Goal: Transaction & Acquisition: Purchase product/service

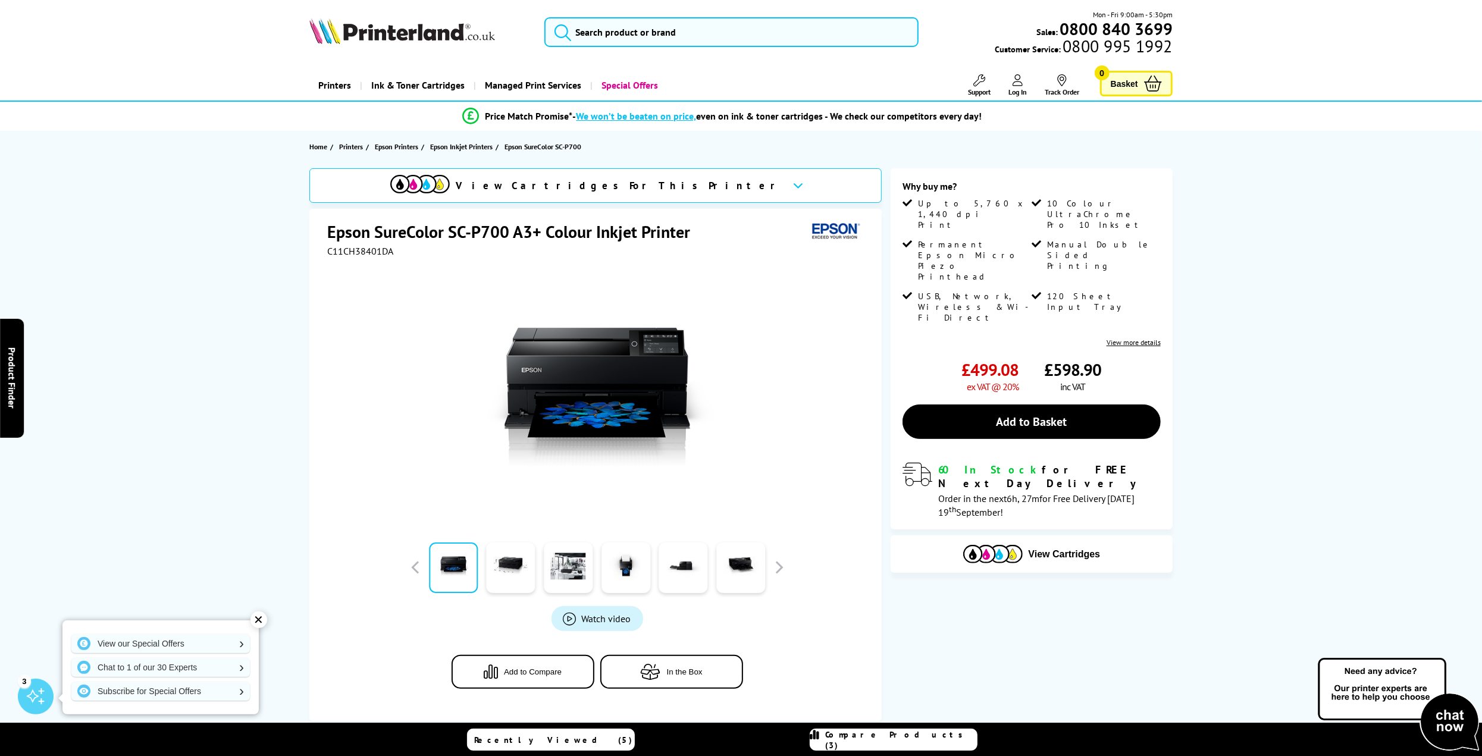
click at [396, 31] on img at bounding box center [402, 31] width 186 height 26
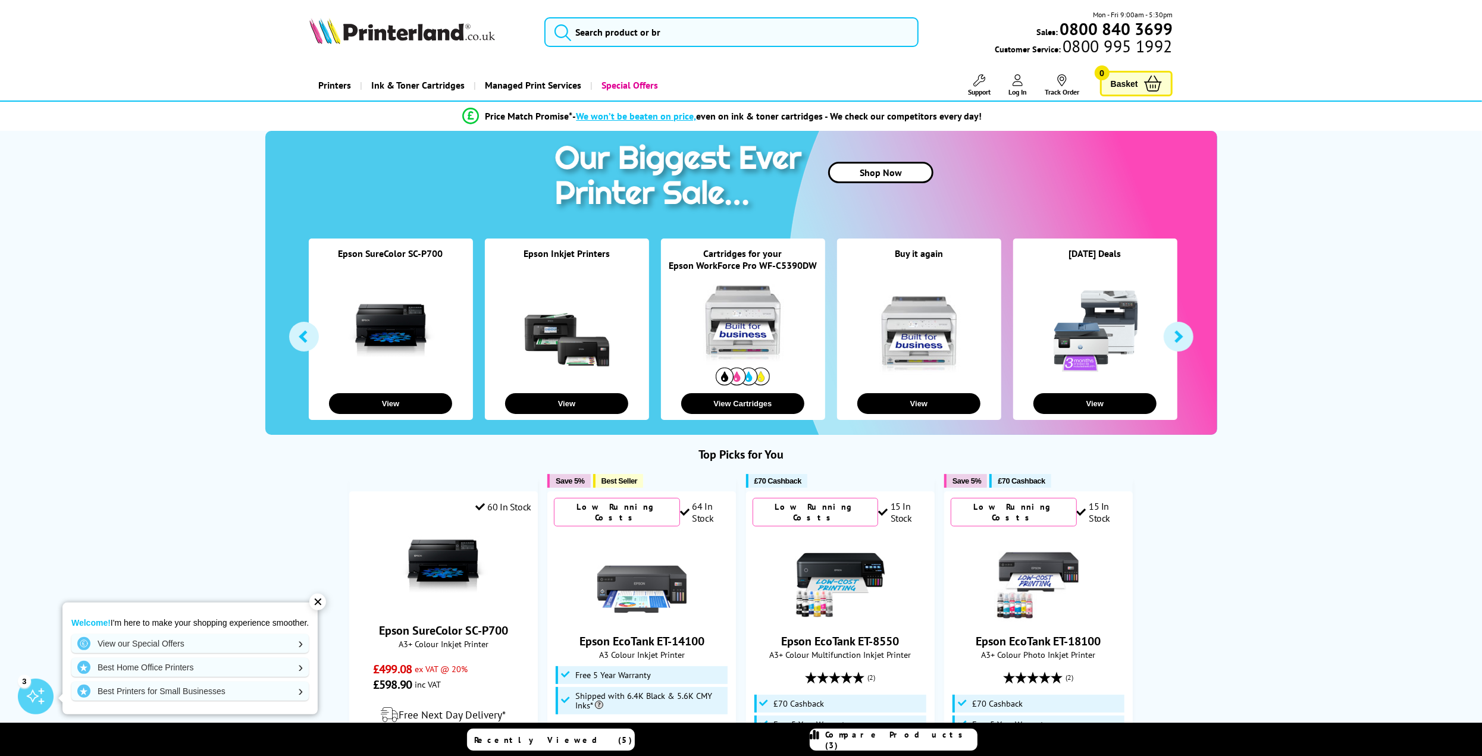
click at [821, 264] on div "Cartridges for your Epson WorkForce Pro WF-C5390DW" at bounding box center [743, 260] width 164 height 27
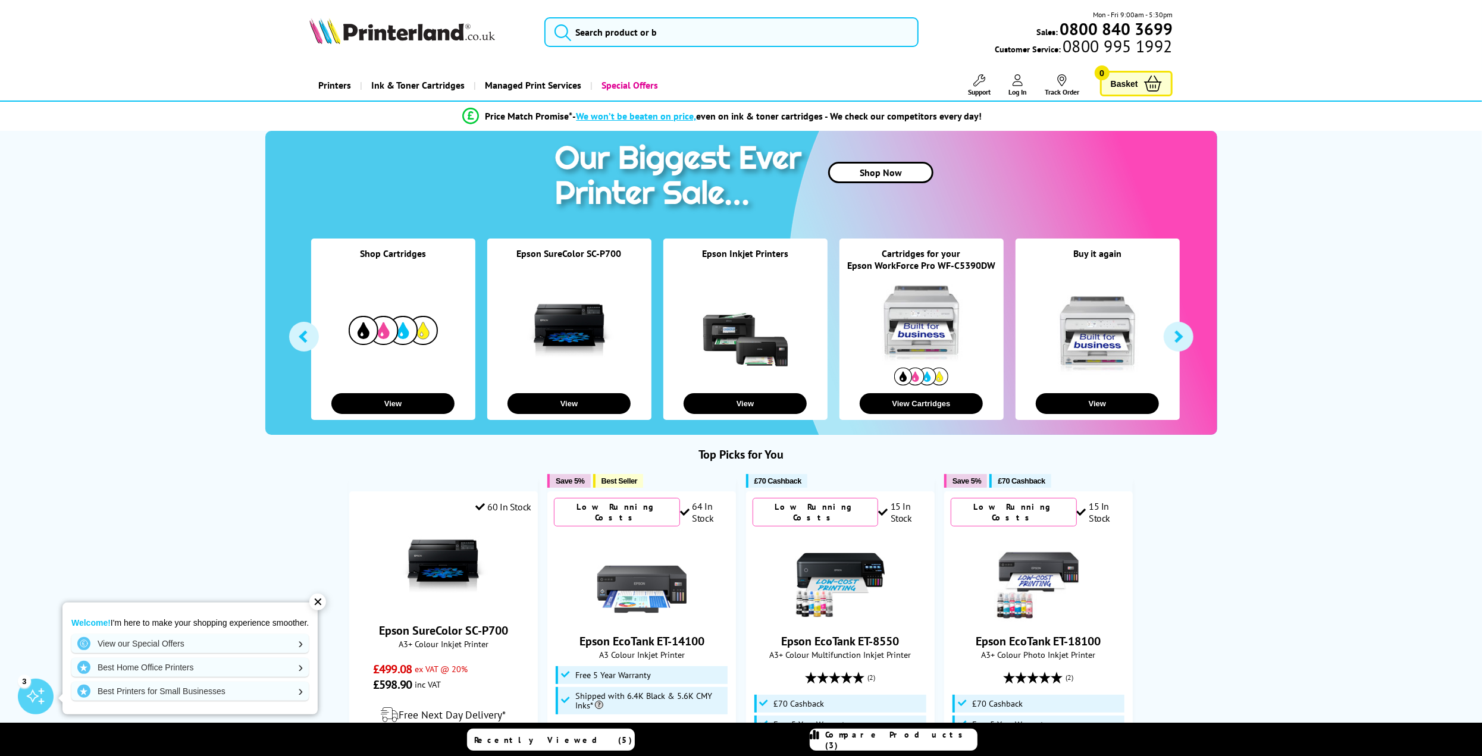
drag, startPoint x: 948, startPoint y: 264, endPoint x: 934, endPoint y: 266, distance: 13.3
click at [934, 266] on link "Epson WorkForce Pro WF-C5390DW" at bounding box center [921, 265] width 148 height 12
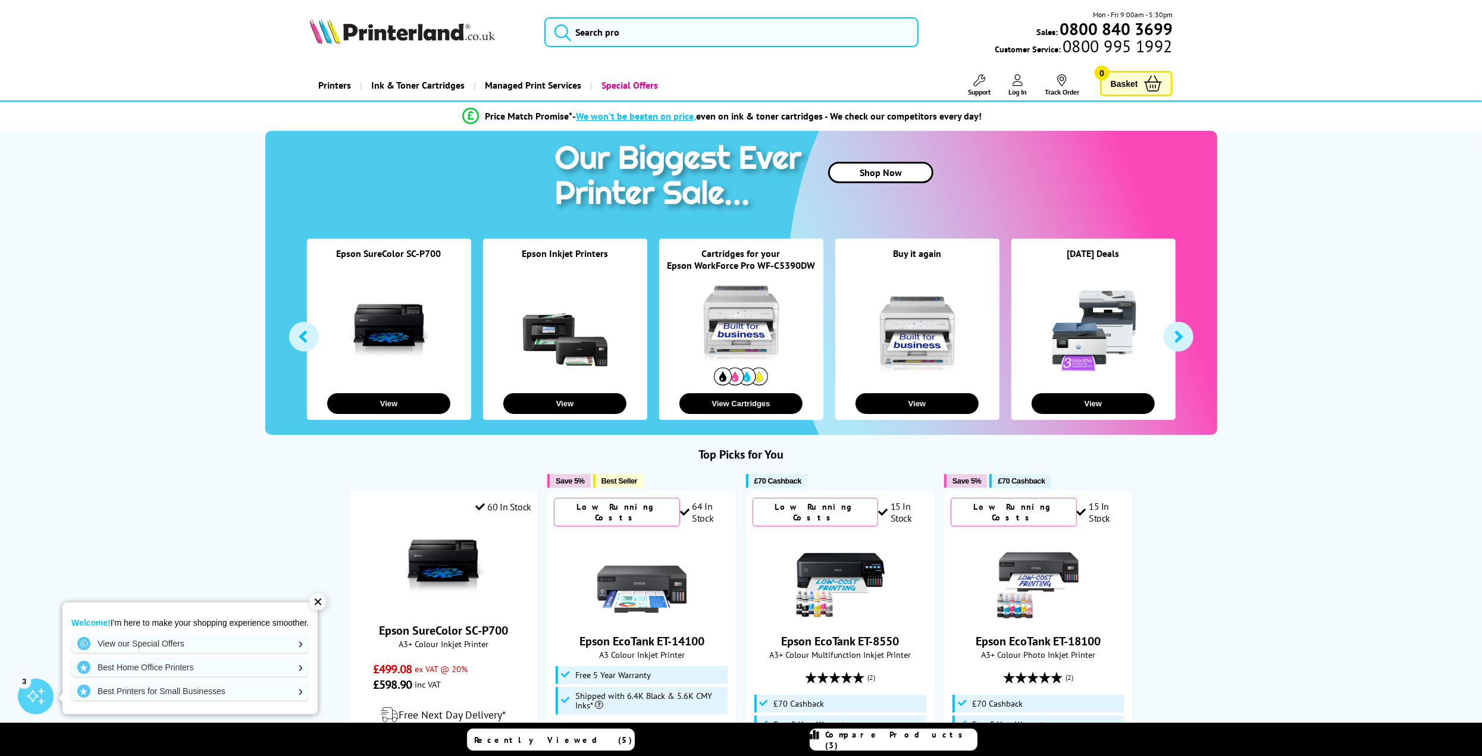
click at [779, 264] on link "Epson WorkForce Pro WF-C5390DW" at bounding box center [741, 265] width 148 height 12
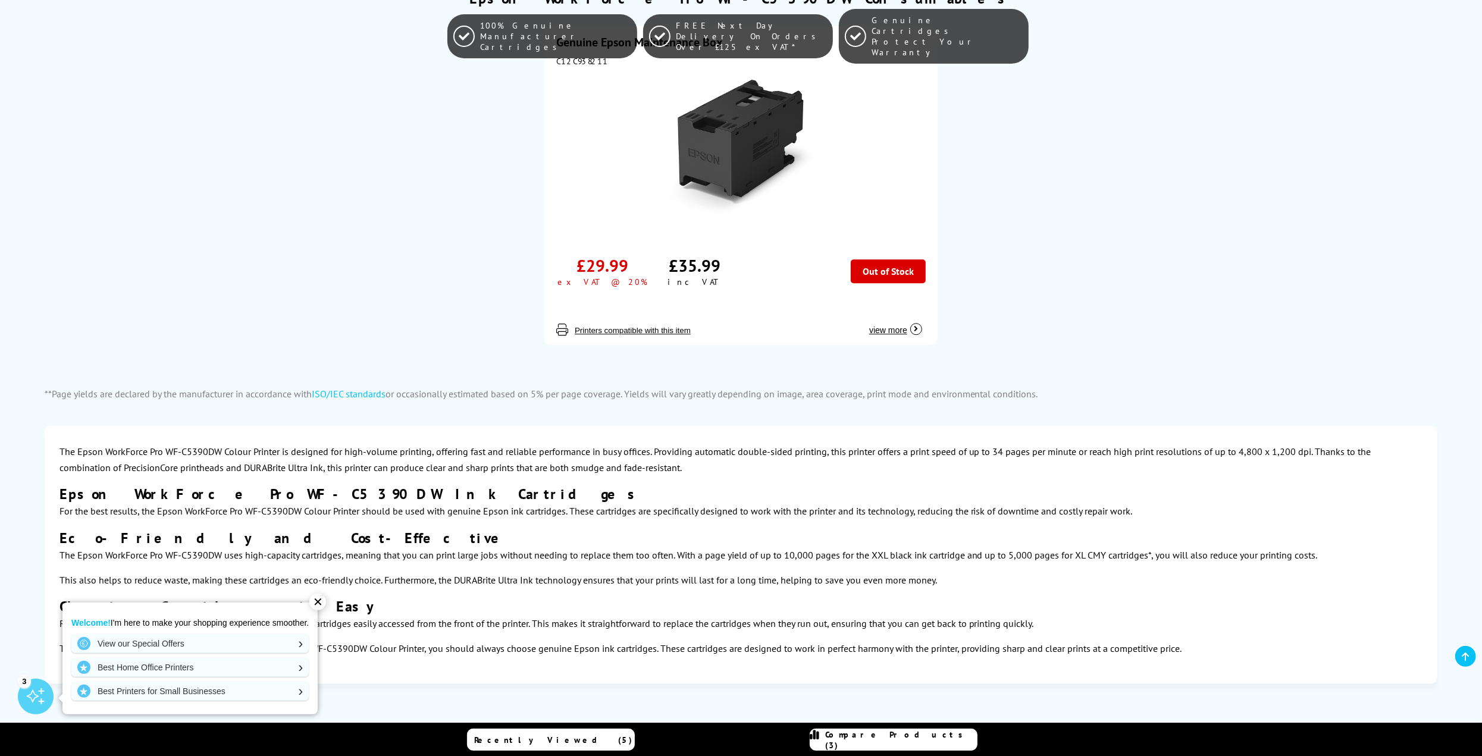
scroll to position [3509, 0]
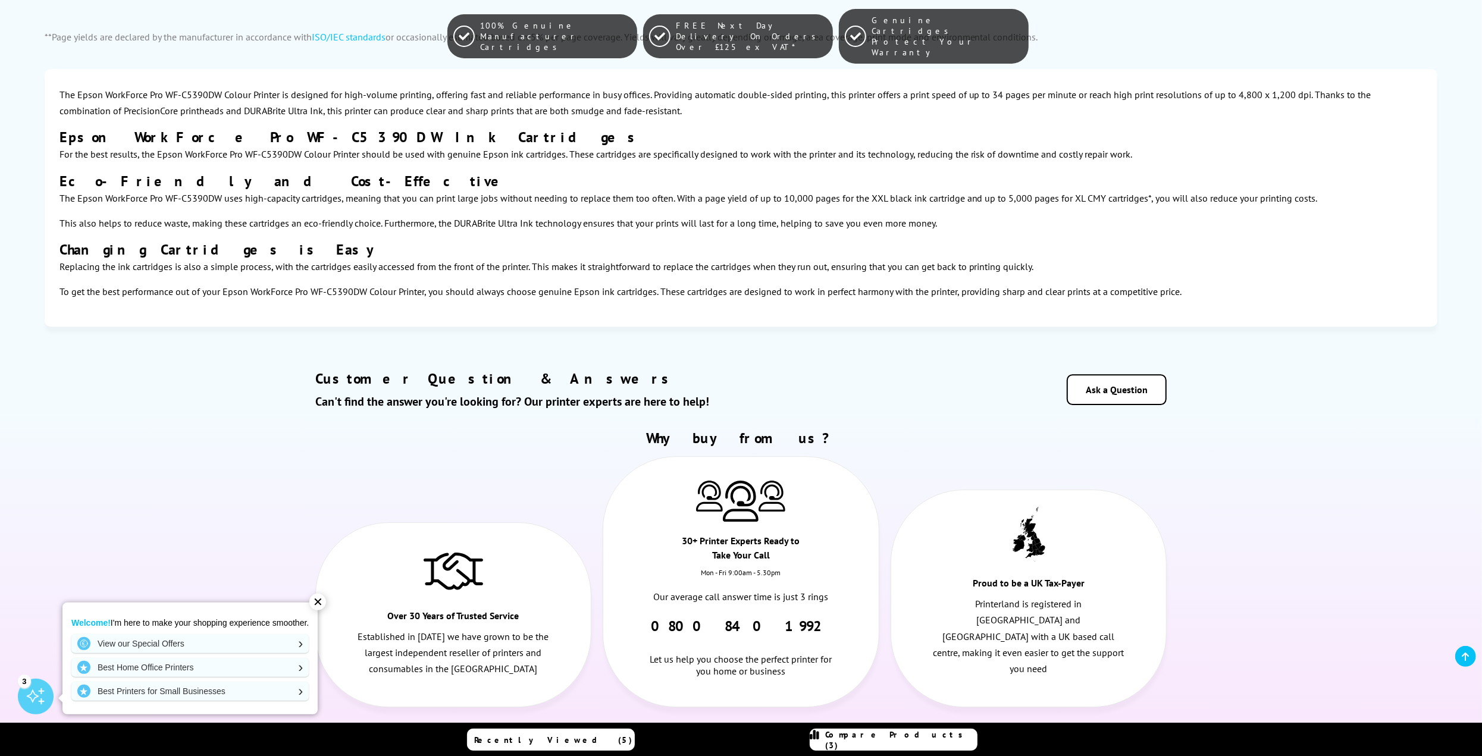
click at [317, 601] on div "✕" at bounding box center [317, 602] width 17 height 17
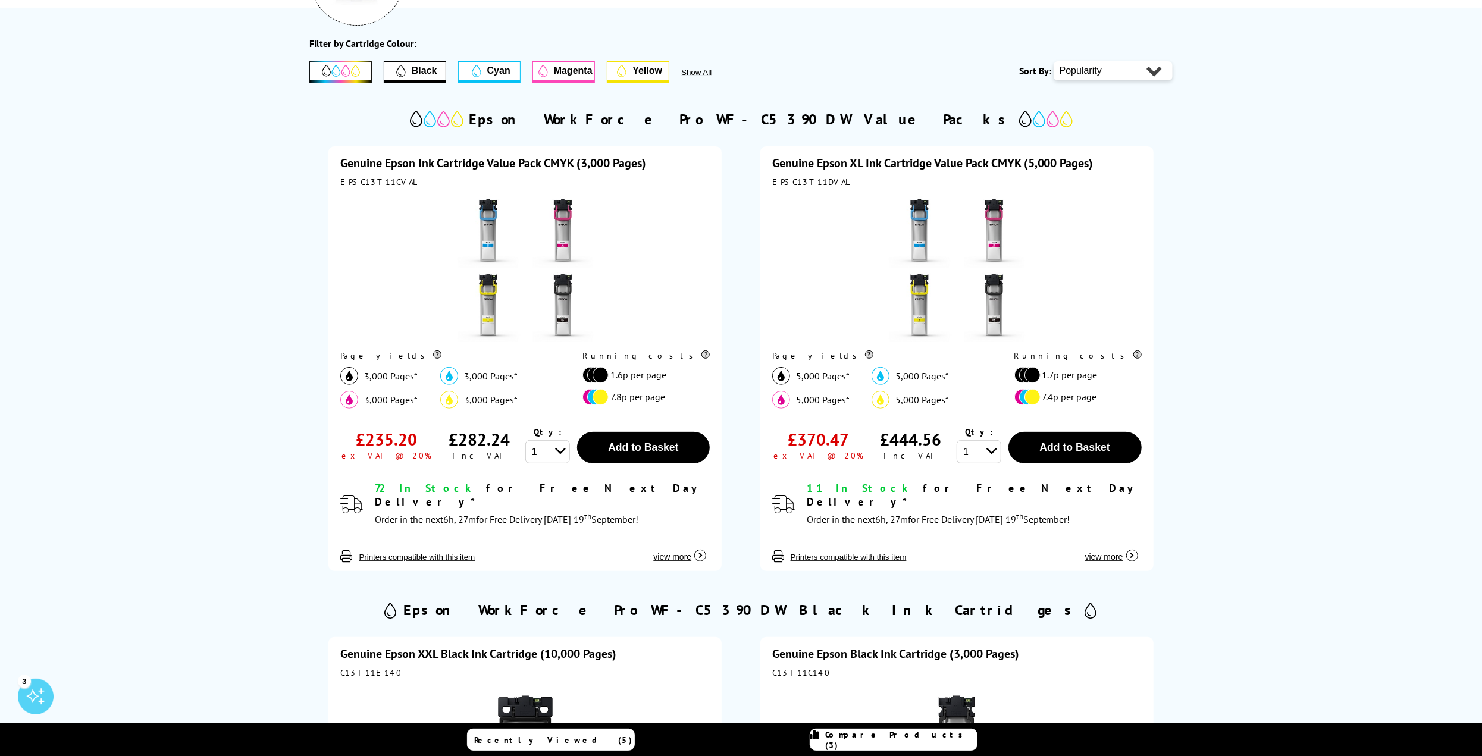
scroll to position [0, 0]
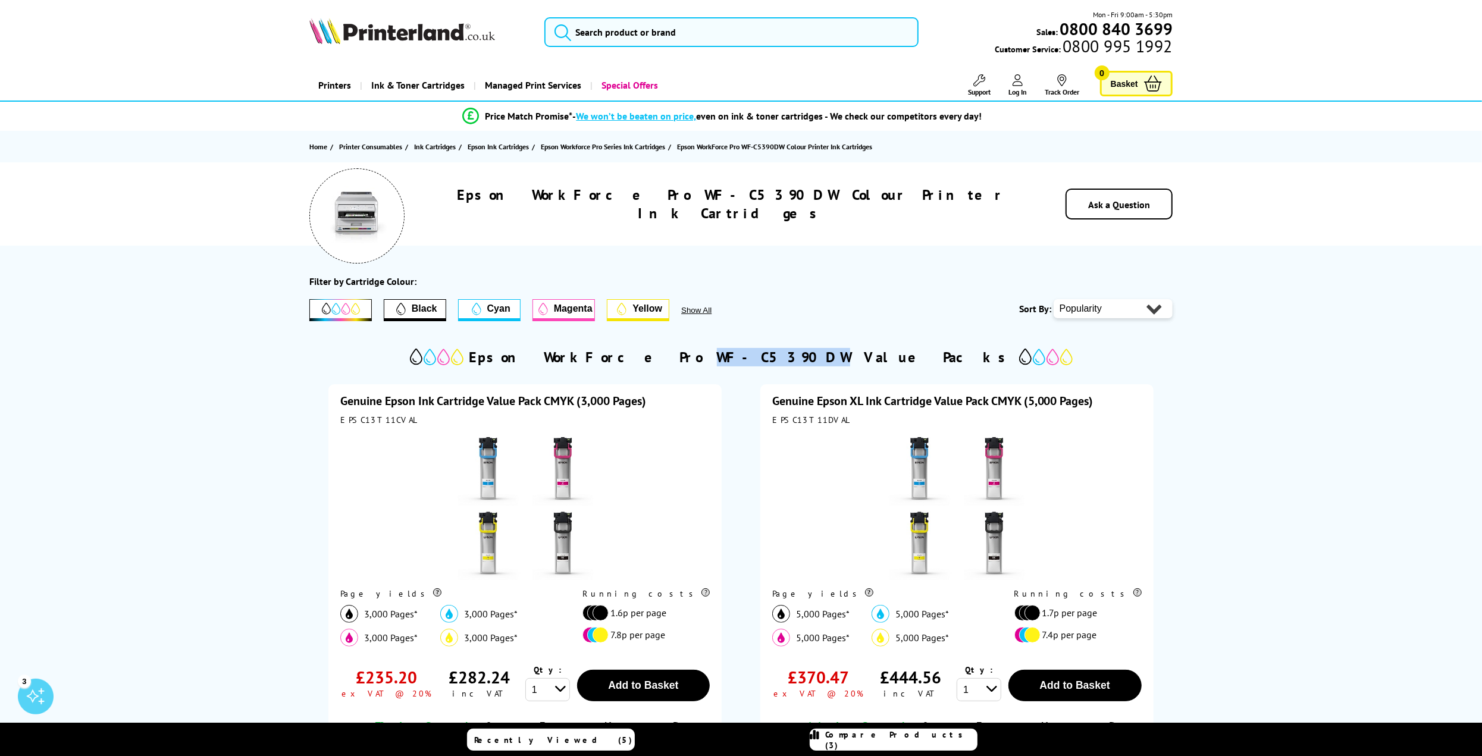
drag, startPoint x: 730, startPoint y: 355, endPoint x: 811, endPoint y: 357, distance: 80.3
click at [811, 357] on h2 "Epson WorkForce Pro WF-C5390DW Value Packs" at bounding box center [741, 357] width 544 height 18
copy h2 "WF-C5390DW"
click at [657, 33] on input "search" at bounding box center [731, 32] width 374 height 30
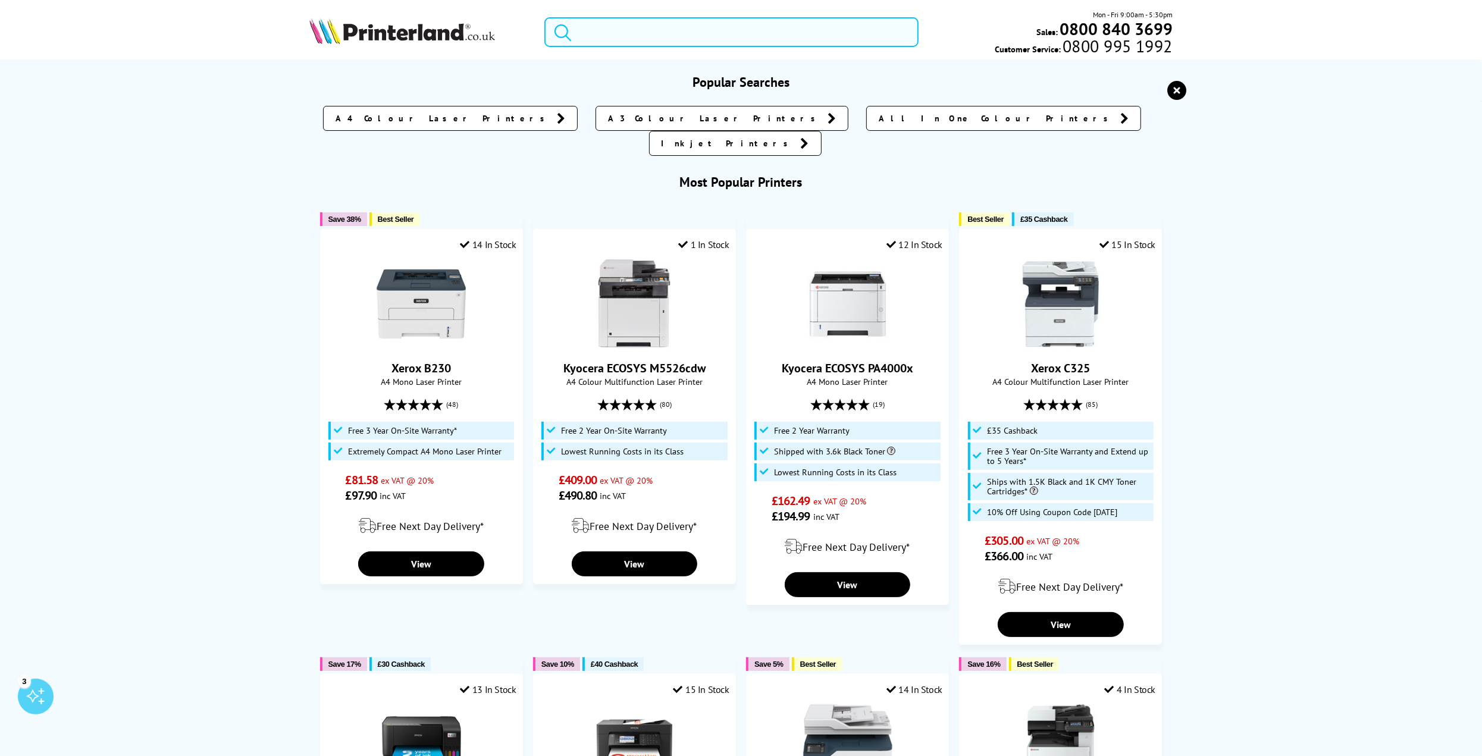
paste input "WF-C5390DW"
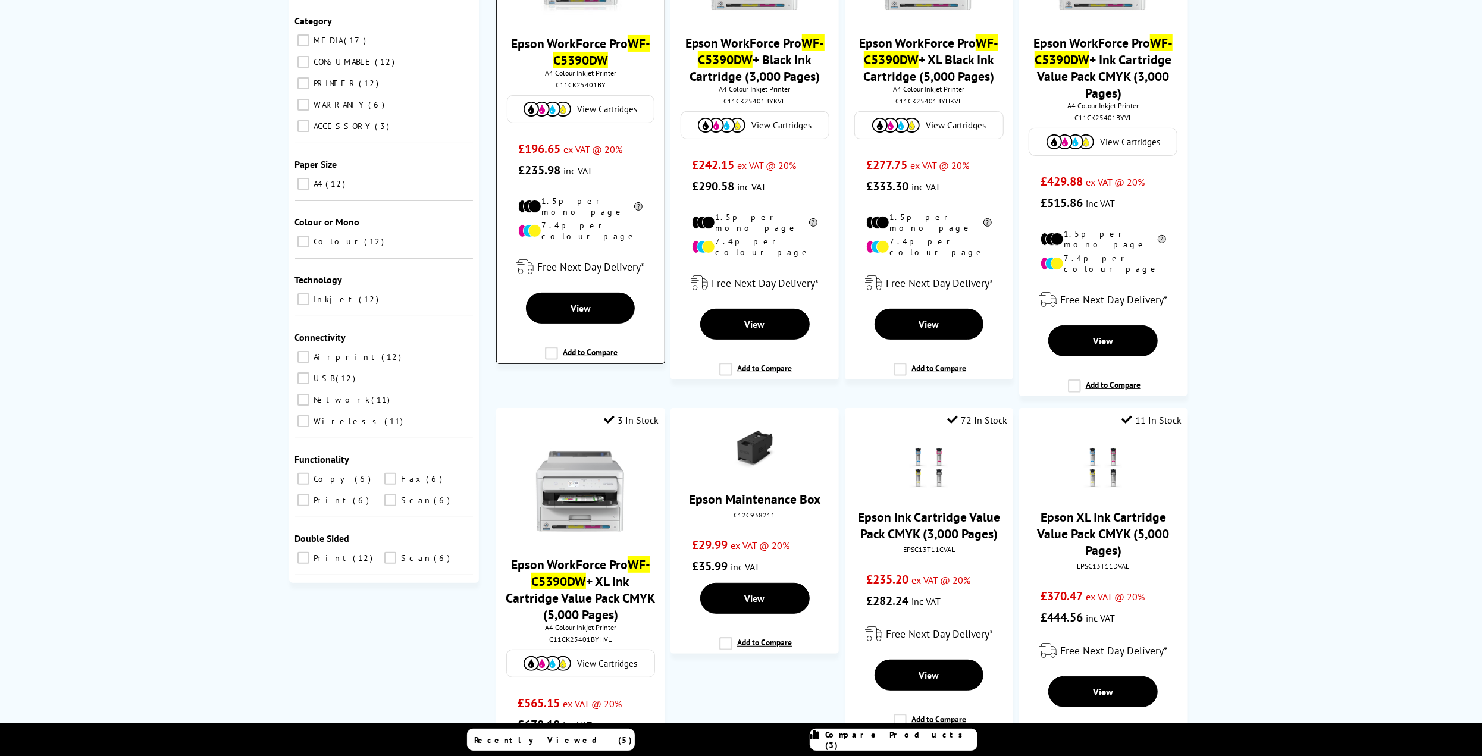
scroll to position [119, 0]
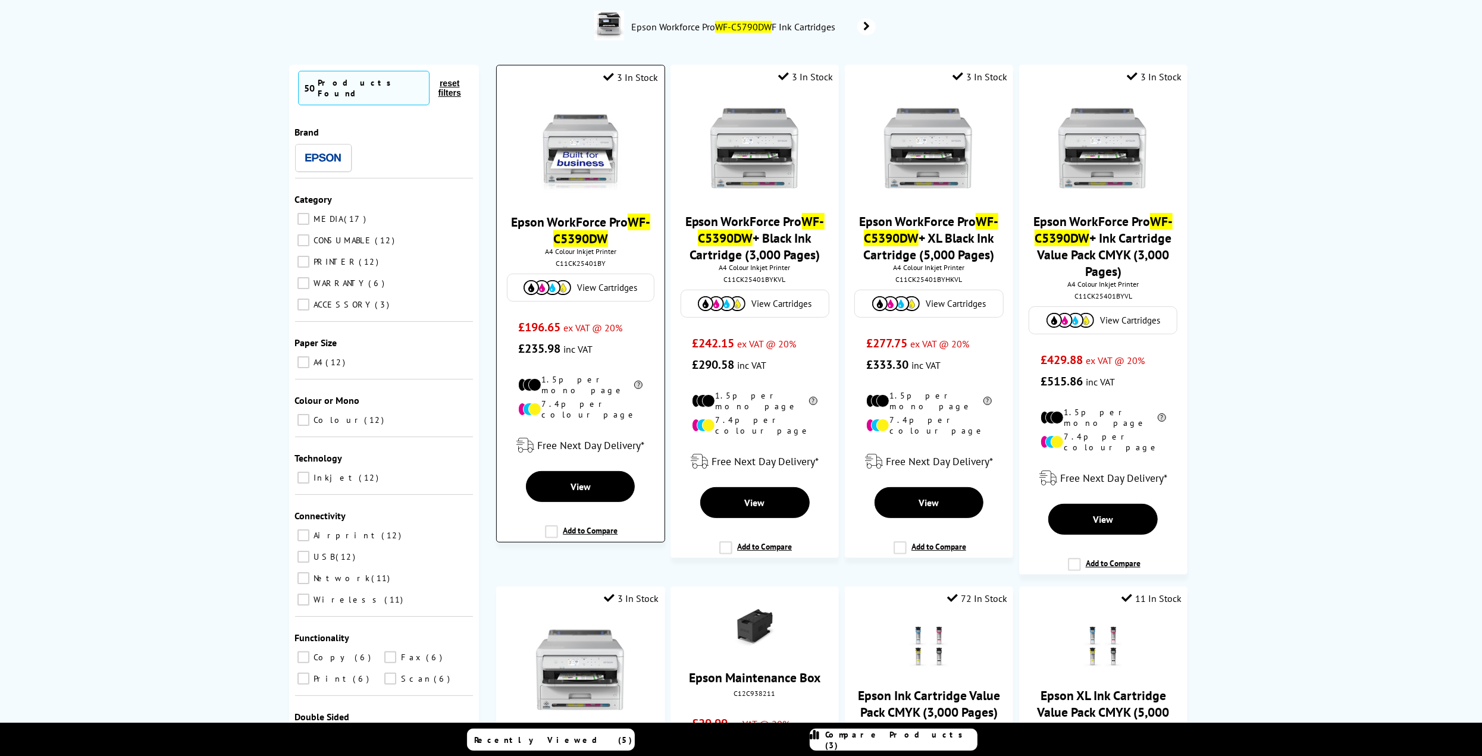
type input "WF-C5390DW"
click at [577, 232] on mark "WF-C5390DW" at bounding box center [601, 230] width 97 height 33
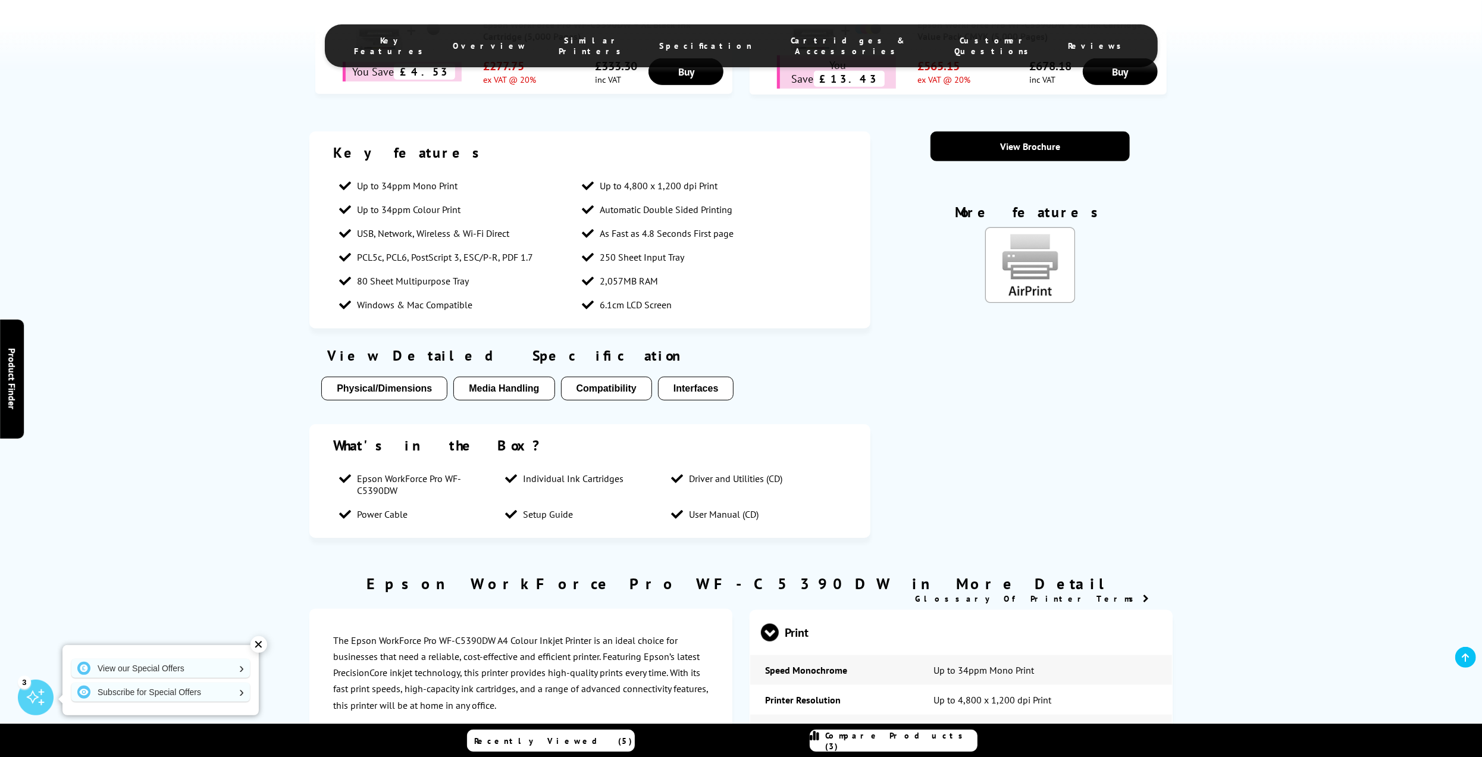
scroll to position [773, 0]
